Goal: Transaction & Acquisition: Subscribe to service/newsletter

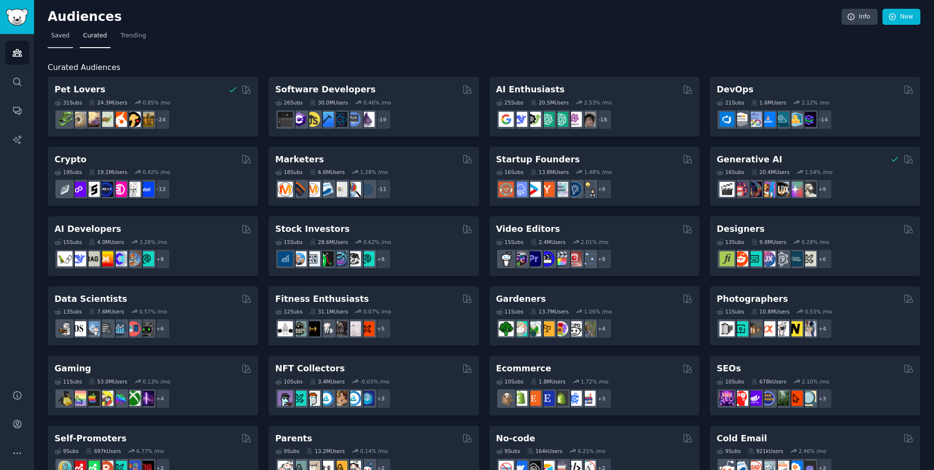
click at [65, 37] on span "Saved" at bounding box center [60, 36] width 18 height 9
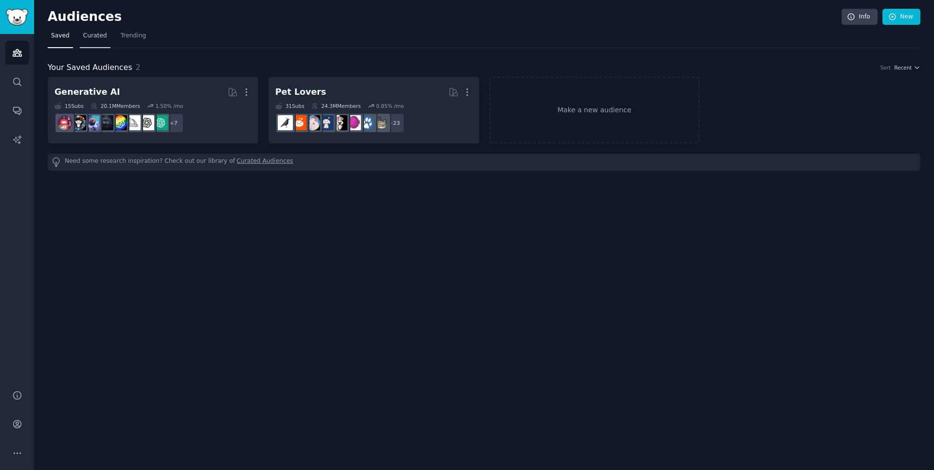
click at [104, 38] on span "Curated" at bounding box center [95, 36] width 24 height 9
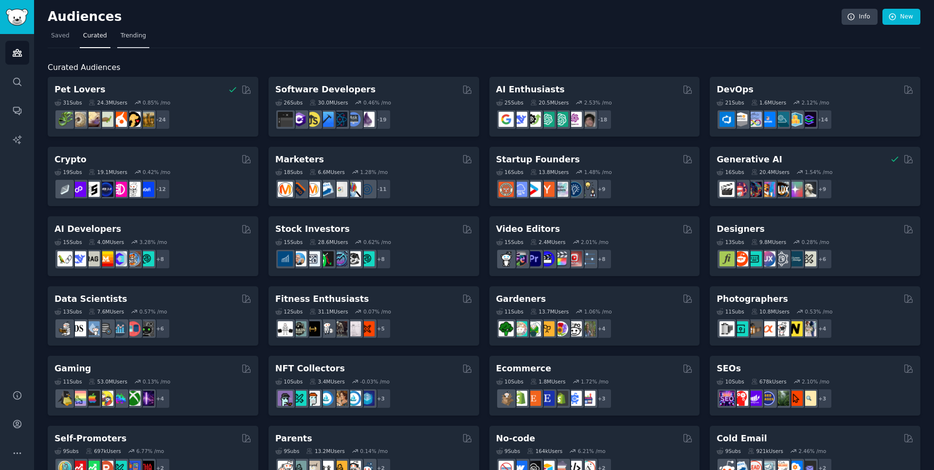
click at [131, 33] on span "Trending" at bounding box center [133, 36] width 25 height 9
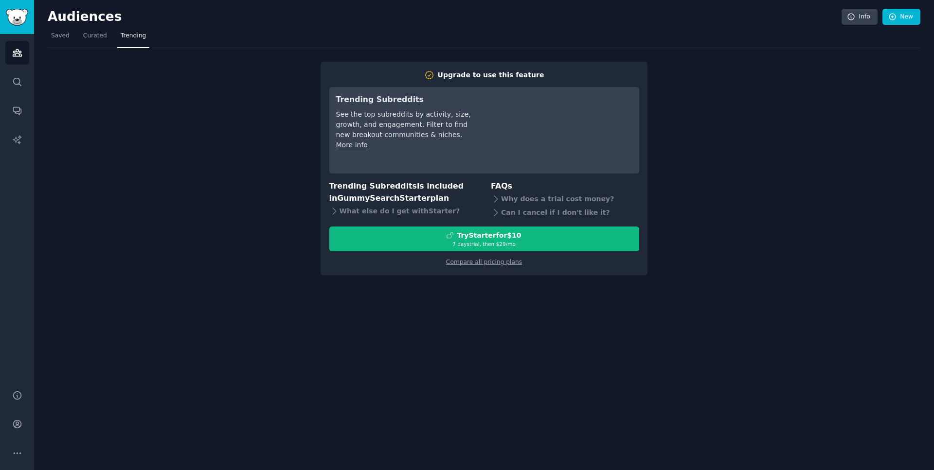
click at [159, 281] on div "Audiences Info New Saved Curated Trending Upgrade to use this feature Trending …" at bounding box center [483, 235] width 899 height 470
drag, startPoint x: 223, startPoint y: 204, endPoint x: 214, endPoint y: 201, distance: 9.2
click at [220, 203] on div "Upgrade to use this feature Trending Subreddits See the top subreddits by activ…" at bounding box center [484, 161] width 872 height 227
click at [86, 38] on span "Curated" at bounding box center [95, 36] width 24 height 9
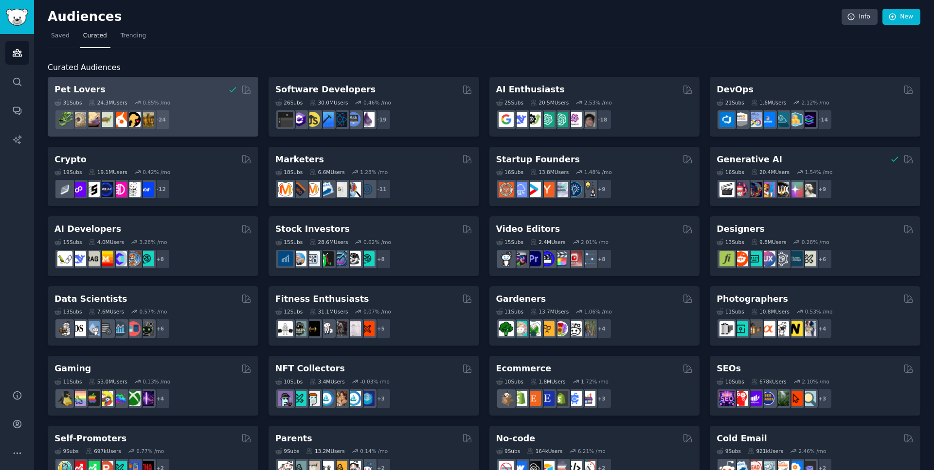
click at [206, 92] on div "Pet Lovers" at bounding box center [152, 90] width 197 height 12
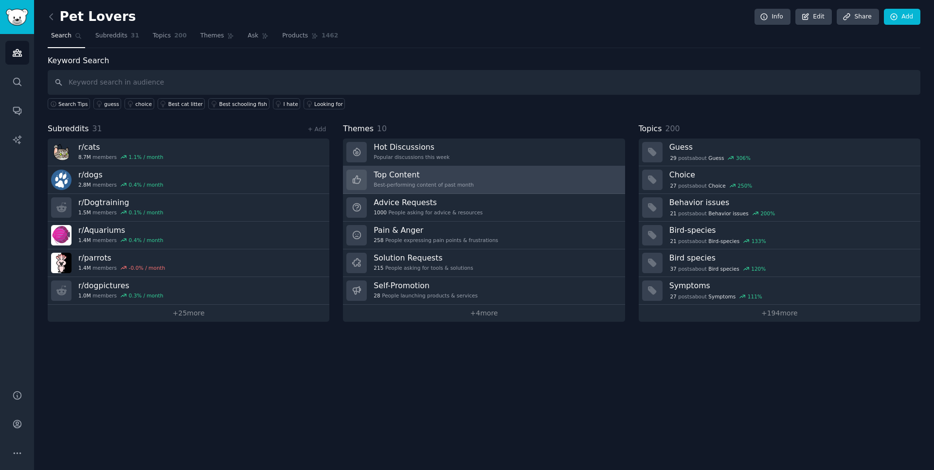
click at [491, 179] on link "Top Content Best-performing content of past month" at bounding box center [484, 180] width 282 height 28
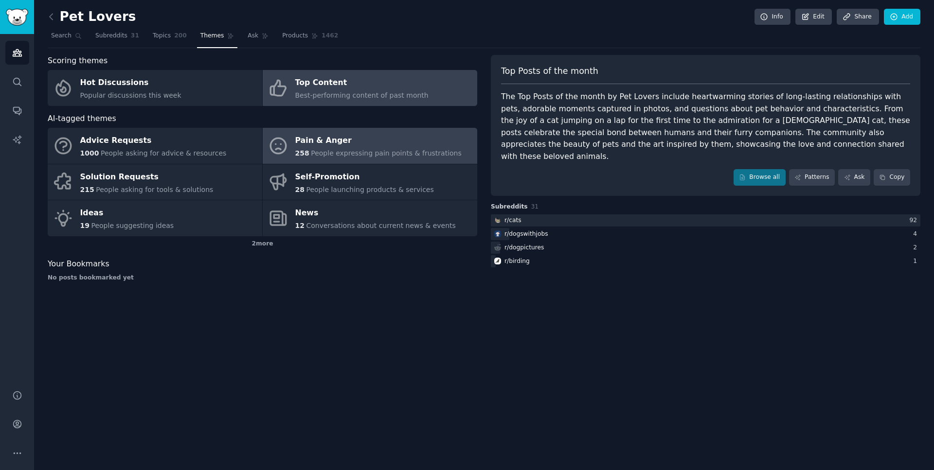
click at [354, 151] on span "People expressing pain points & frustrations" at bounding box center [386, 153] width 151 height 8
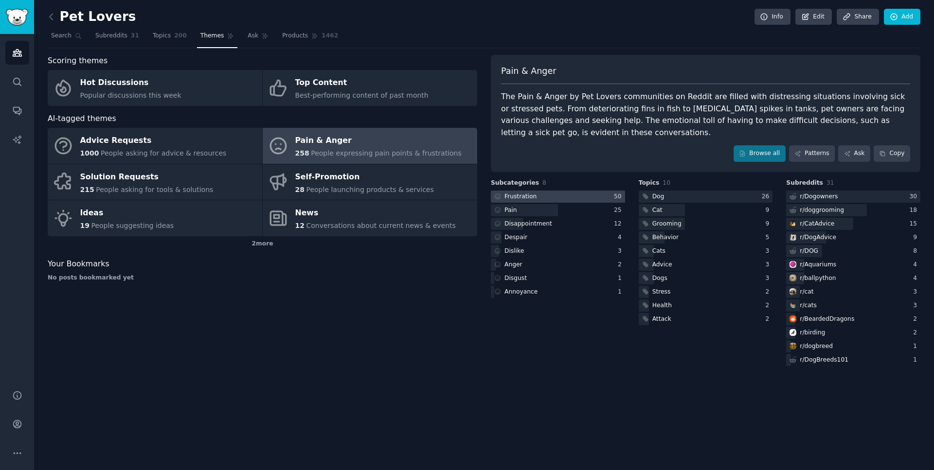
click at [551, 194] on div at bounding box center [558, 197] width 134 height 12
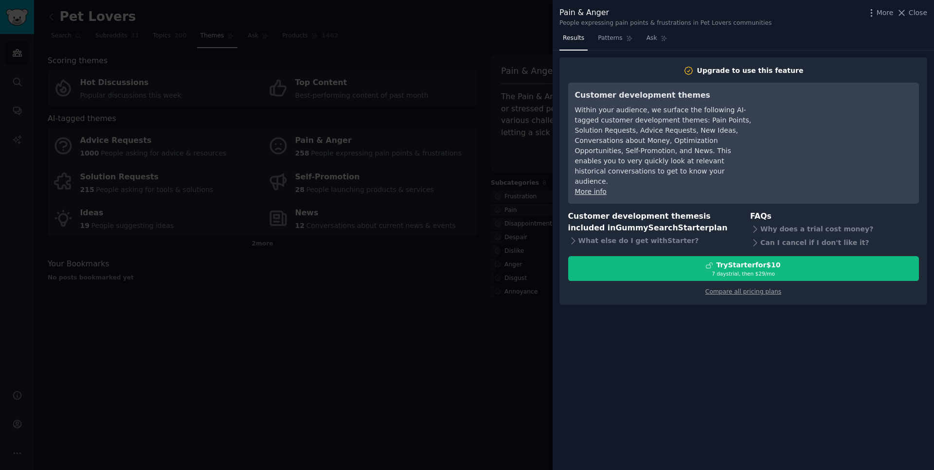
click at [425, 346] on div at bounding box center [467, 235] width 934 height 470
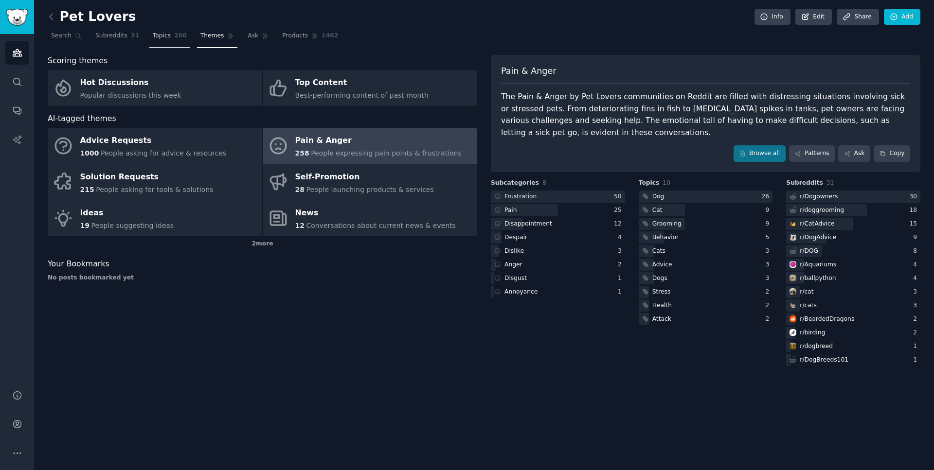
click at [174, 39] on span "200" at bounding box center [180, 36] width 13 height 9
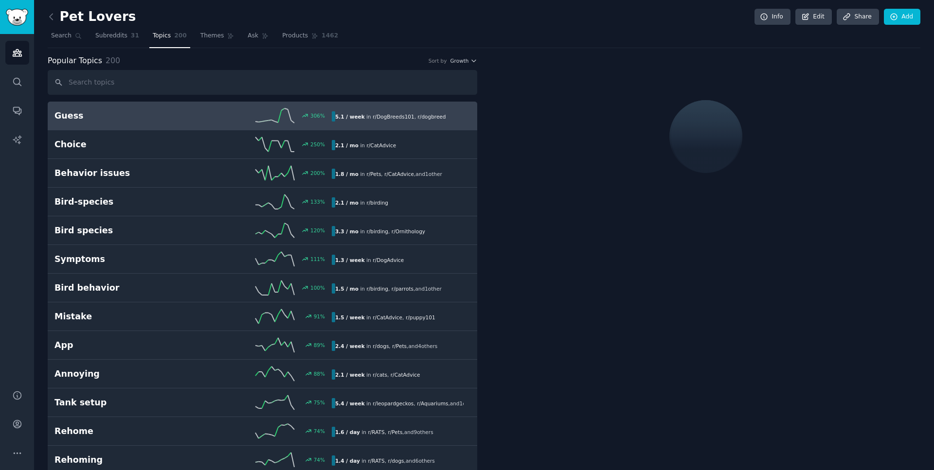
click at [82, 13] on h2 "Pet Lovers" at bounding box center [92, 17] width 88 height 16
click at [50, 16] on icon at bounding box center [51, 17] width 3 height 6
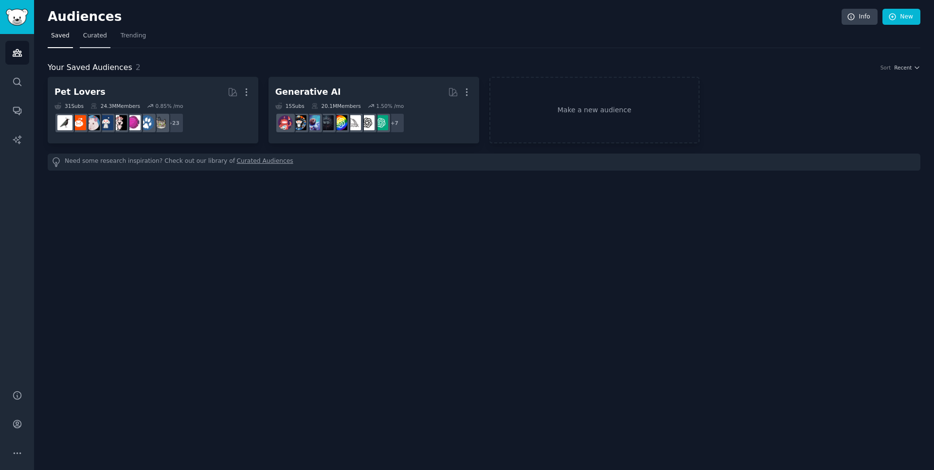
click at [91, 40] on link "Curated" at bounding box center [95, 38] width 31 height 20
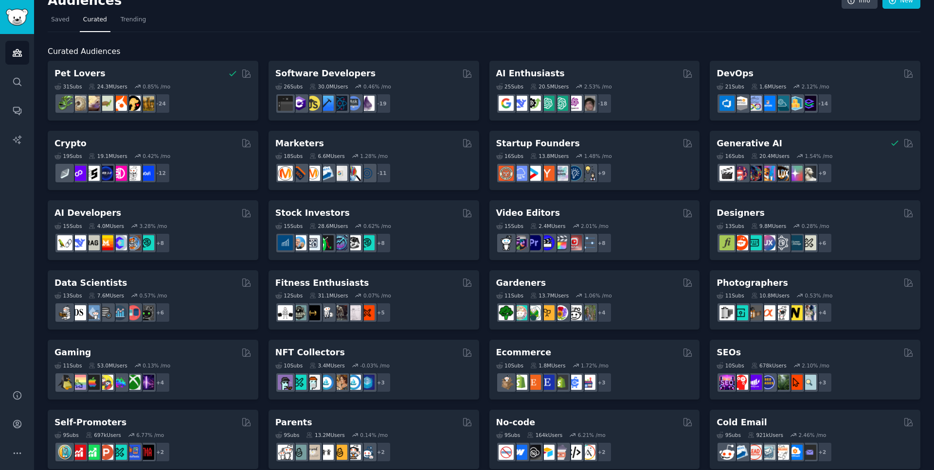
scroll to position [17, 0]
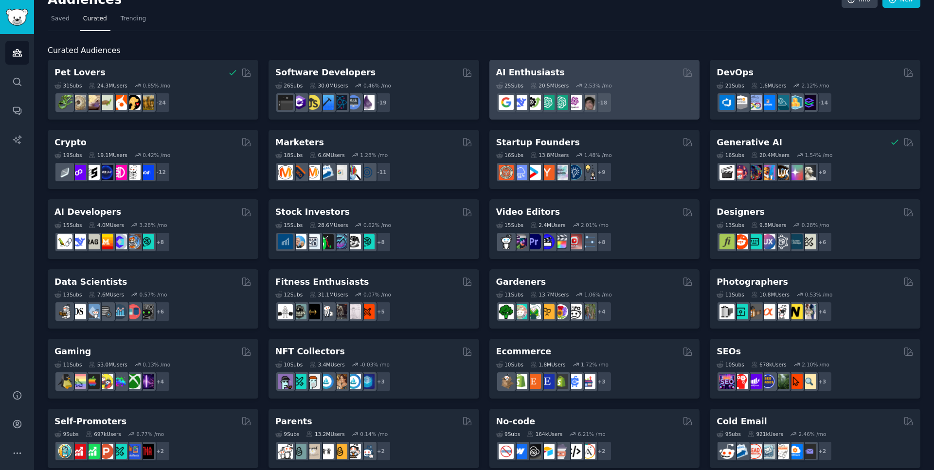
click at [609, 71] on div "AI Enthusiasts" at bounding box center [594, 73] width 197 height 12
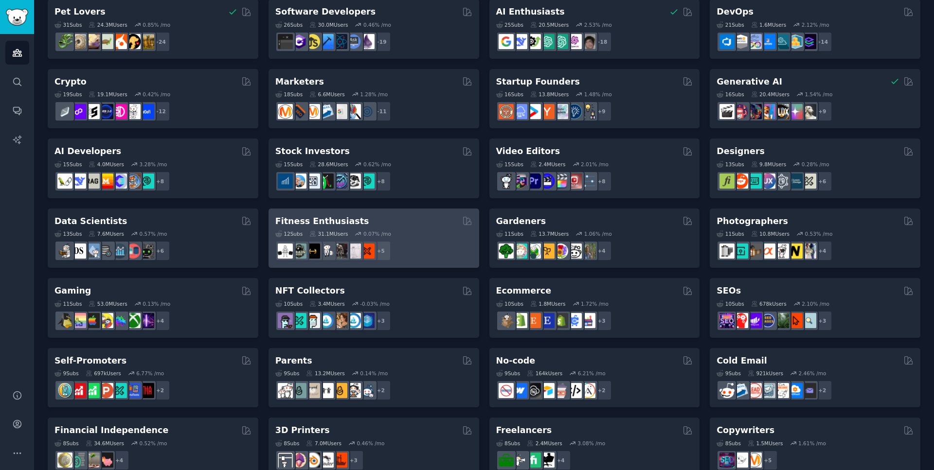
scroll to position [80, 0]
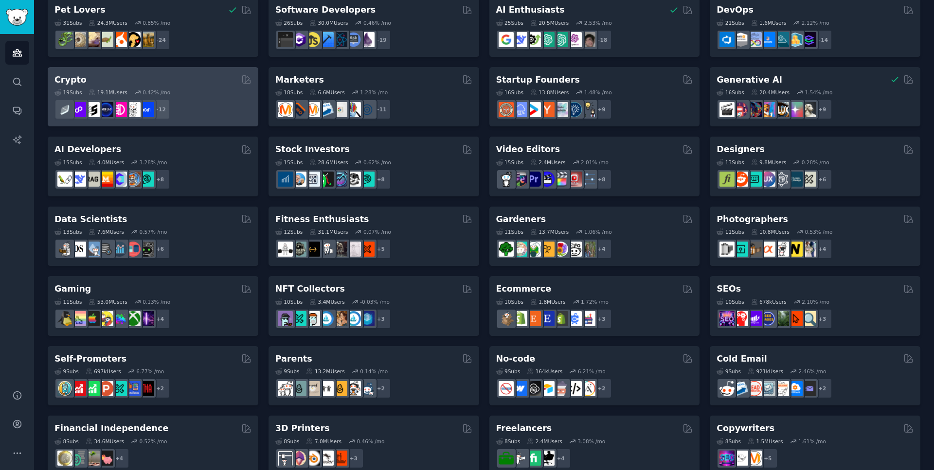
click at [194, 76] on div "Crypto" at bounding box center [152, 80] width 197 height 12
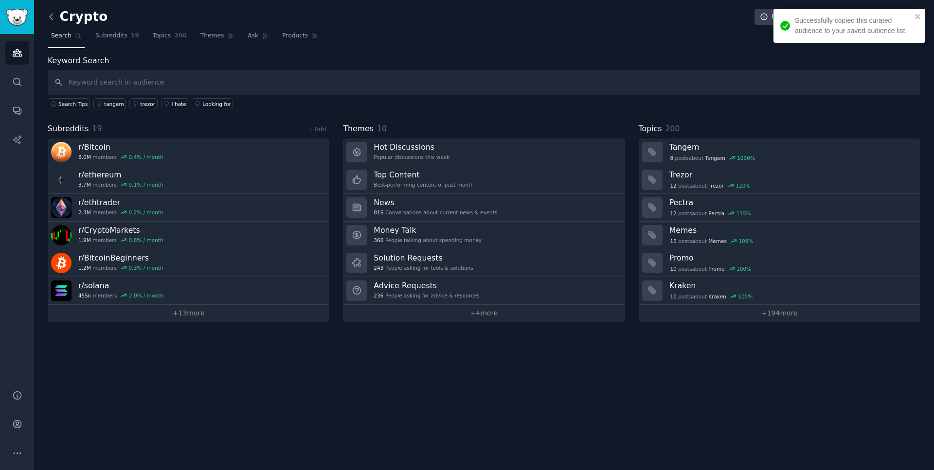
click at [54, 18] on icon at bounding box center [51, 17] width 10 height 10
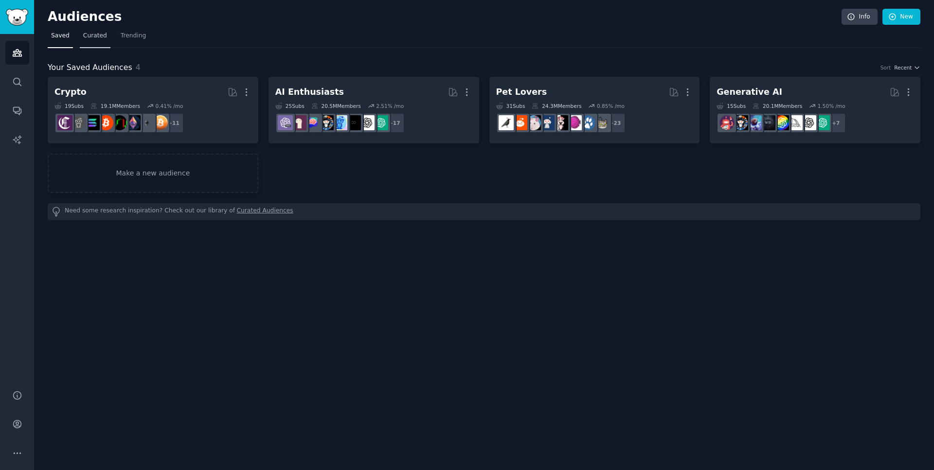
click at [88, 35] on span "Curated" at bounding box center [95, 36] width 24 height 9
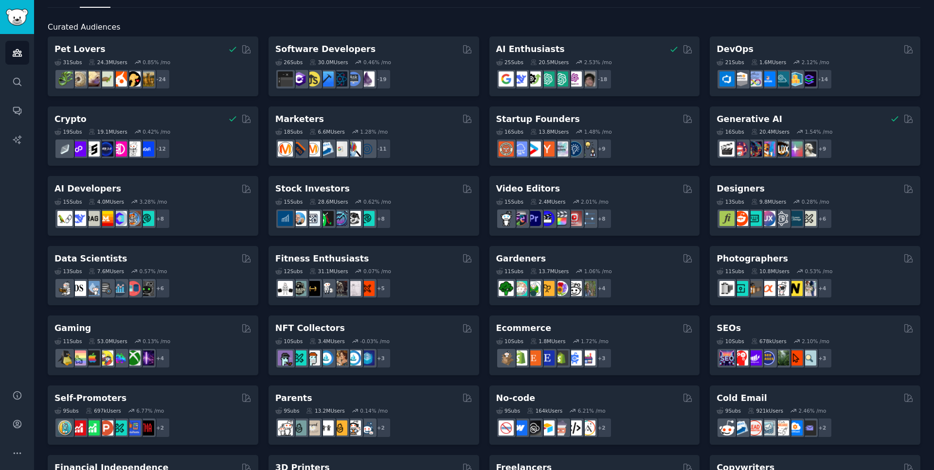
scroll to position [47, 0]
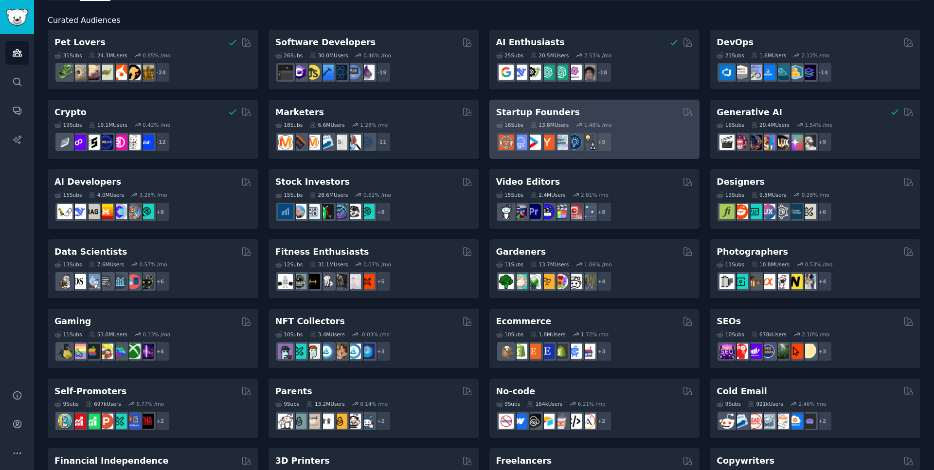
click at [634, 115] on div "Startup Founders" at bounding box center [594, 112] width 197 height 12
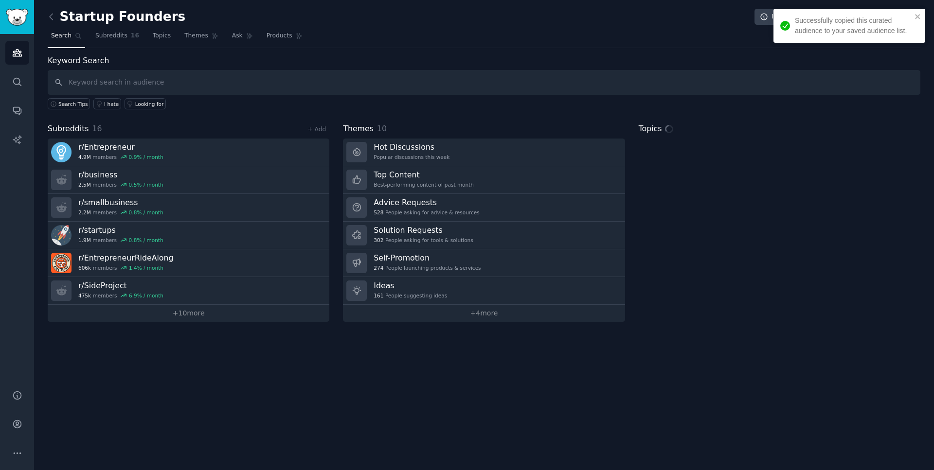
click at [46, 14] on div "Startup Founders Info Edit Share Add Search Subreddits 16 Topics Themes Ask Pro…" at bounding box center [483, 235] width 899 height 470
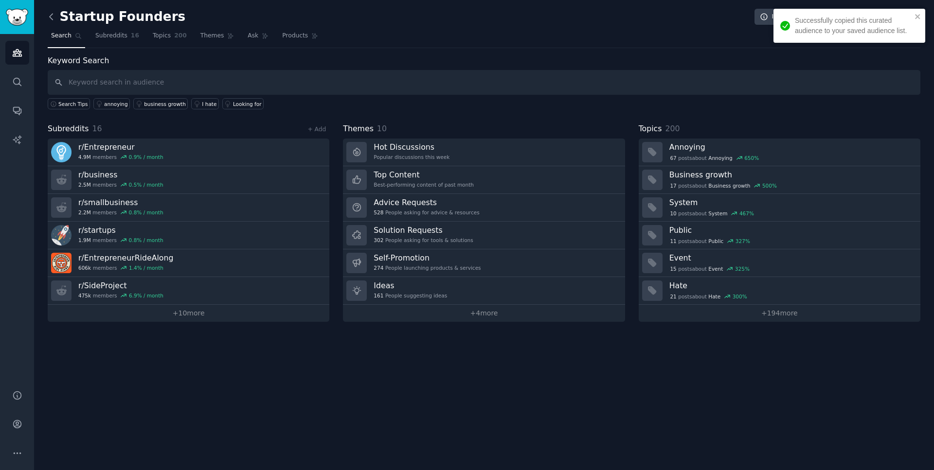
click at [50, 17] on icon at bounding box center [51, 17] width 3 height 6
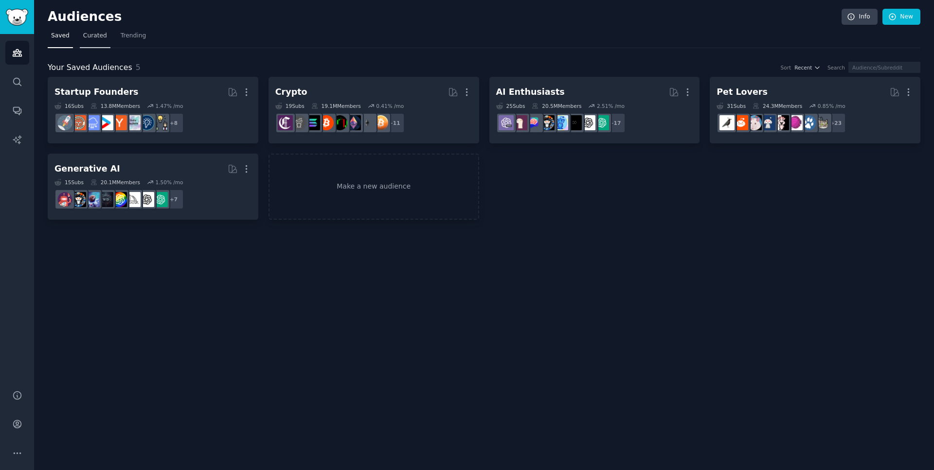
click at [90, 29] on link "Curated" at bounding box center [95, 38] width 31 height 20
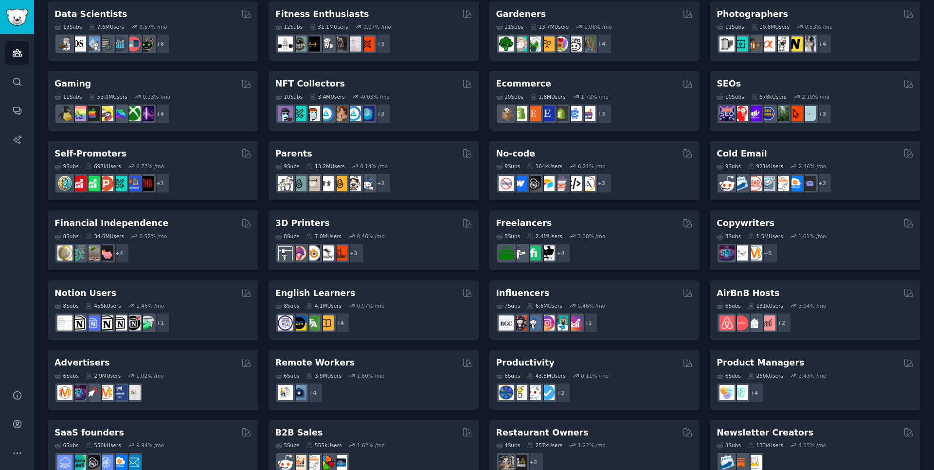
scroll to position [293, 0]
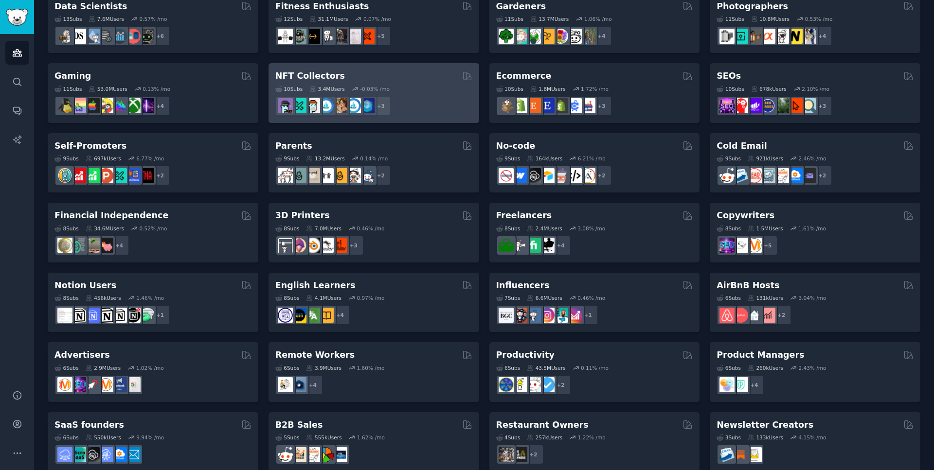
click at [403, 86] on div "10 Sub s 3.4M Users -0.03 % /mo" at bounding box center [373, 89] width 197 height 7
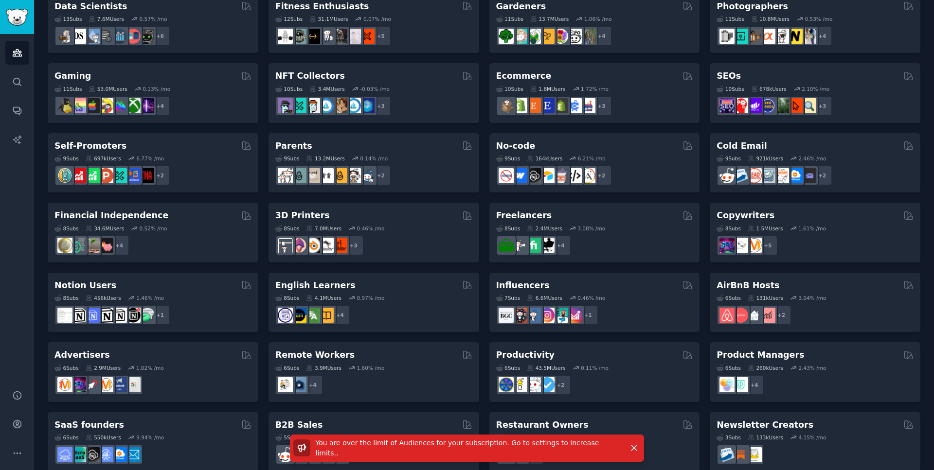
click at [472, 449] on span "You are over the limit of Audiences for your subscription. Go to settings to in…" at bounding box center [457, 448] width 283 height 18
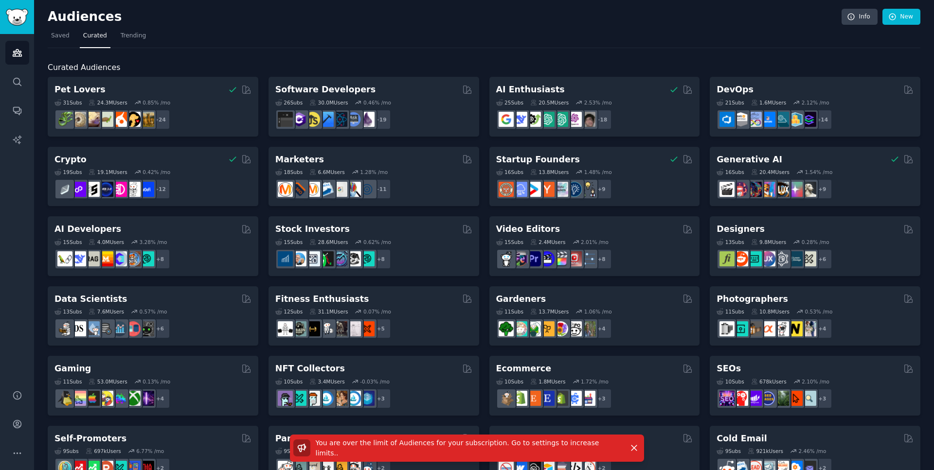
scroll to position [0, 0]
click at [16, 419] on icon "Sidebar" at bounding box center [17, 424] width 10 height 10
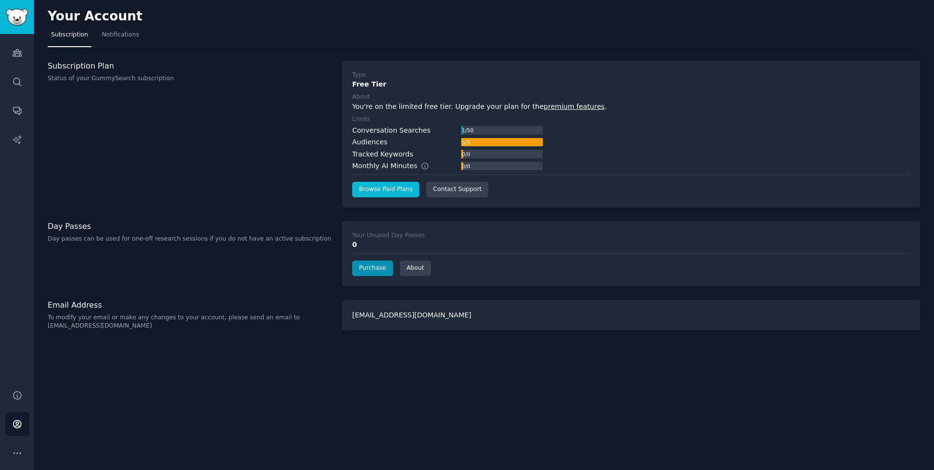
click at [357, 189] on link "Browse Paid Plans" at bounding box center [385, 190] width 67 height 16
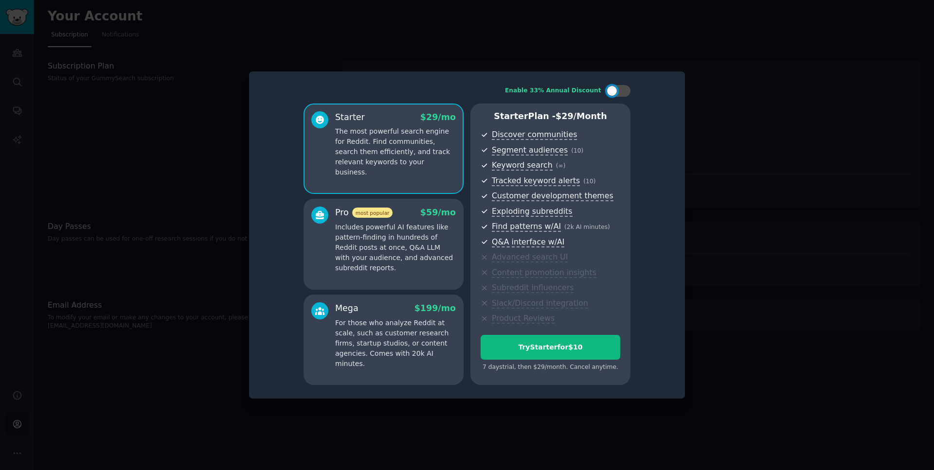
click at [405, 233] on p "Includes powerful AI features like pattern-finding in hundreds of Reddit posts …" at bounding box center [395, 247] width 121 height 51
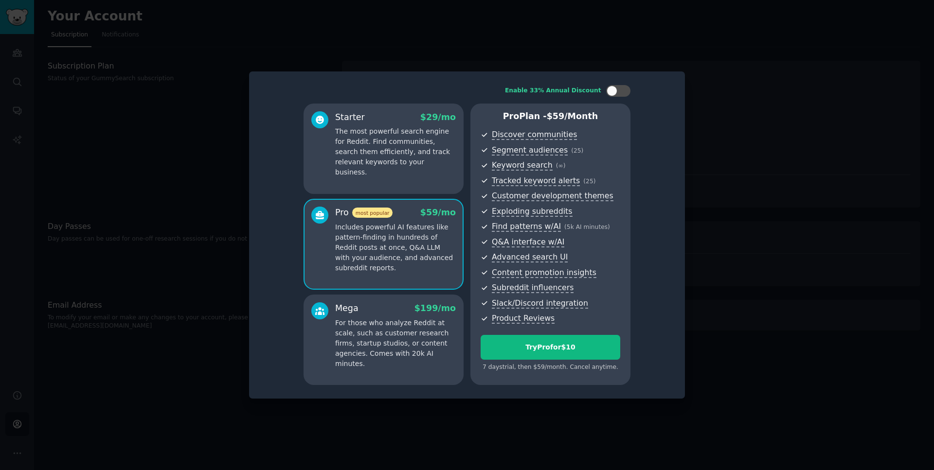
click at [398, 360] on div "Mega $ 199 /mo For those who analyze Reddit at scale, such as customer research…" at bounding box center [383, 340] width 160 height 90
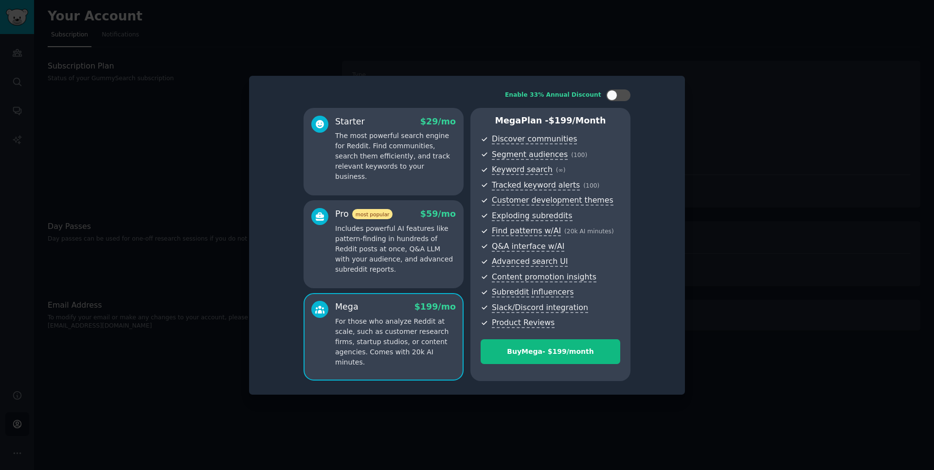
click at [394, 271] on p "Includes powerful AI features like pattern-finding in hundreds of Reddit posts …" at bounding box center [395, 249] width 121 height 51
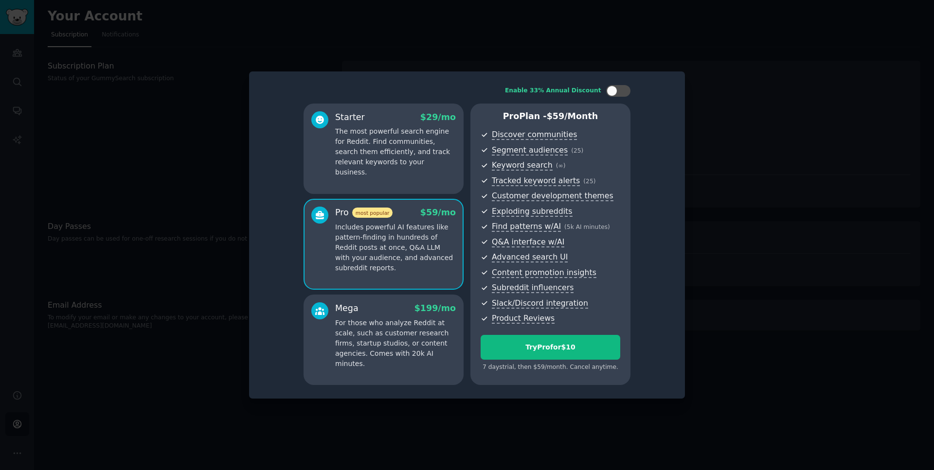
click at [400, 331] on p "For those who analyze Reddit at scale, such as customer research firms, startup…" at bounding box center [395, 343] width 121 height 51
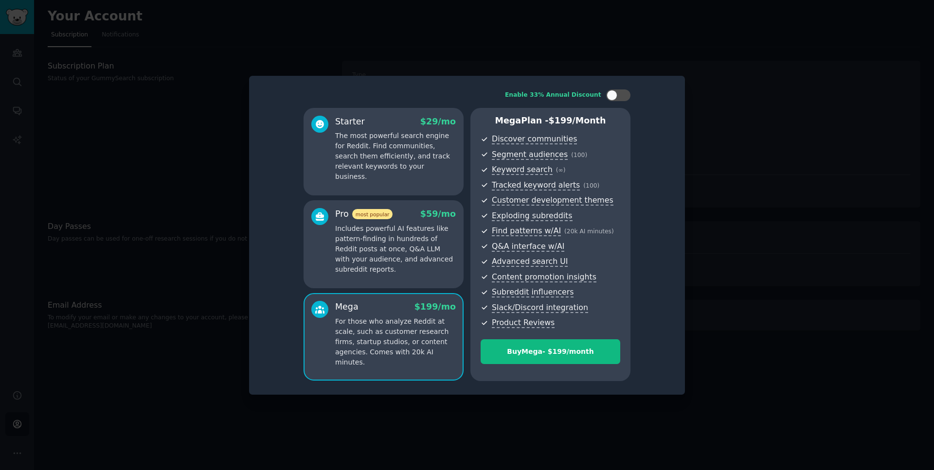
click at [405, 283] on div "Pro most popular $ 59 /mo Includes powerful AI features like pattern-finding in…" at bounding box center [383, 244] width 160 height 88
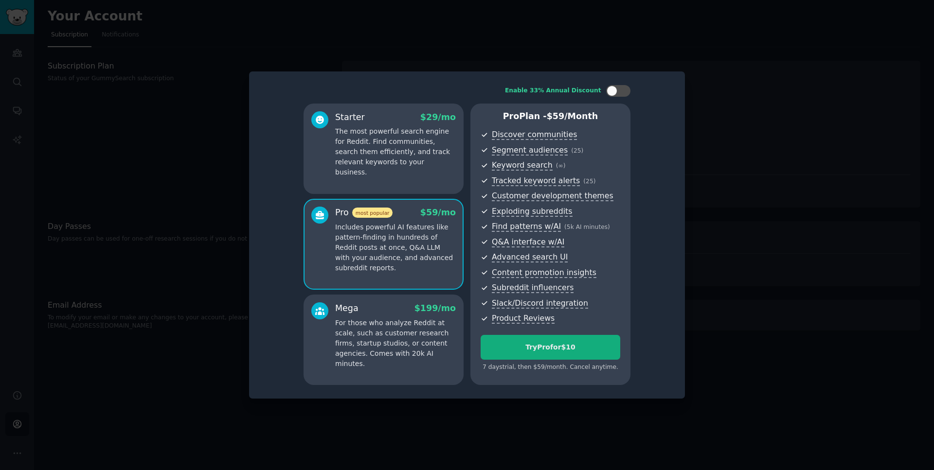
click at [530, 342] on div "Try Pro for $10" at bounding box center [550, 347] width 139 height 10
